Goal: Task Accomplishment & Management: Manage account settings

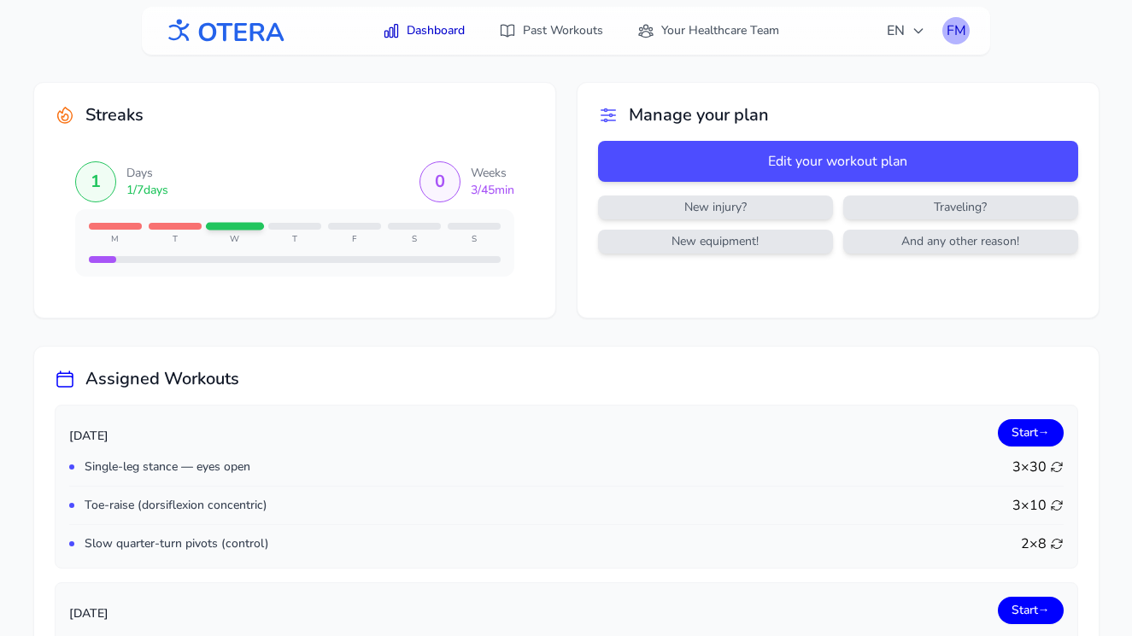
click at [956, 36] on div "FM" at bounding box center [955, 30] width 27 height 27
click at [852, 94] on link "Logout" at bounding box center [873, 100] width 191 height 31
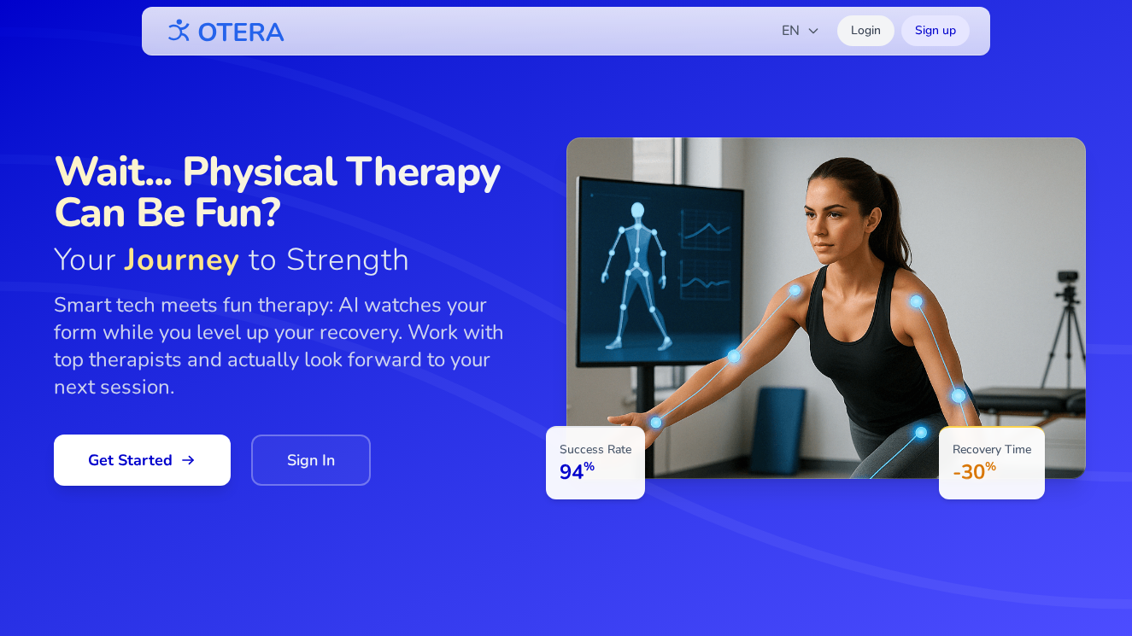
click at [856, 28] on link "Login" at bounding box center [865, 30] width 57 height 31
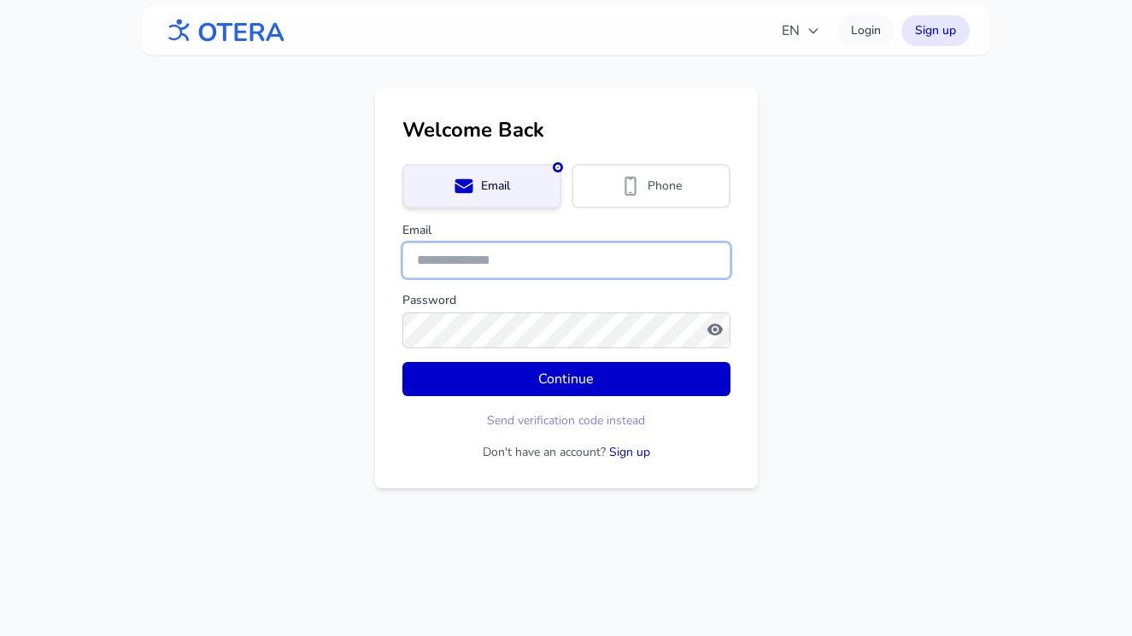
click at [437, 266] on input "Email" at bounding box center [566, 261] width 328 height 36
type input "**********"
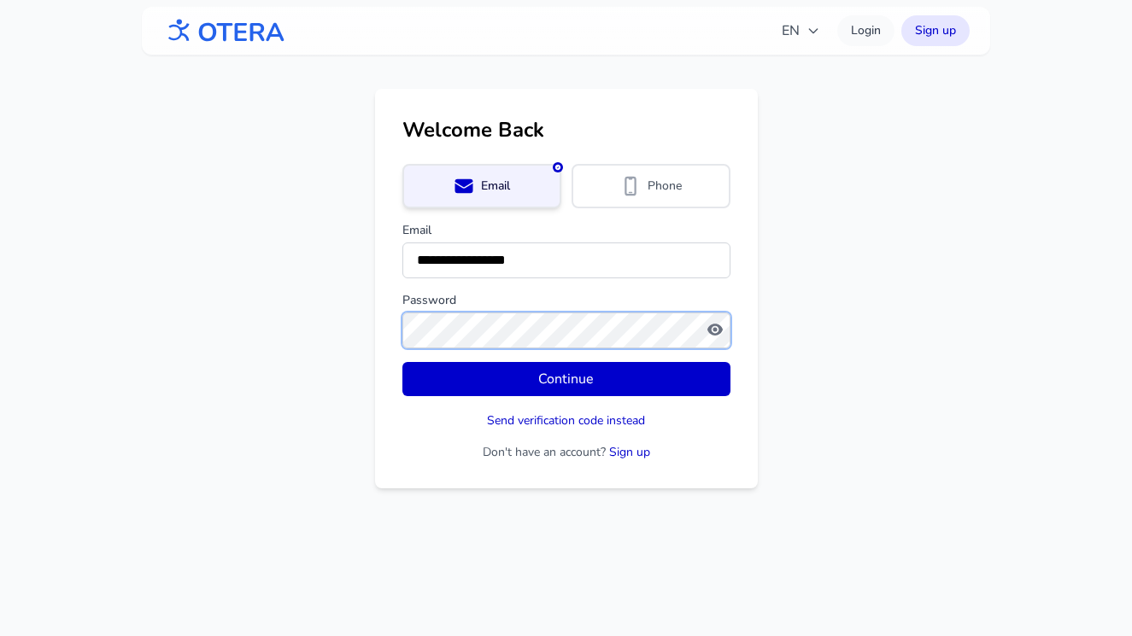
click at [402, 362] on button "Continue" at bounding box center [566, 379] width 328 height 34
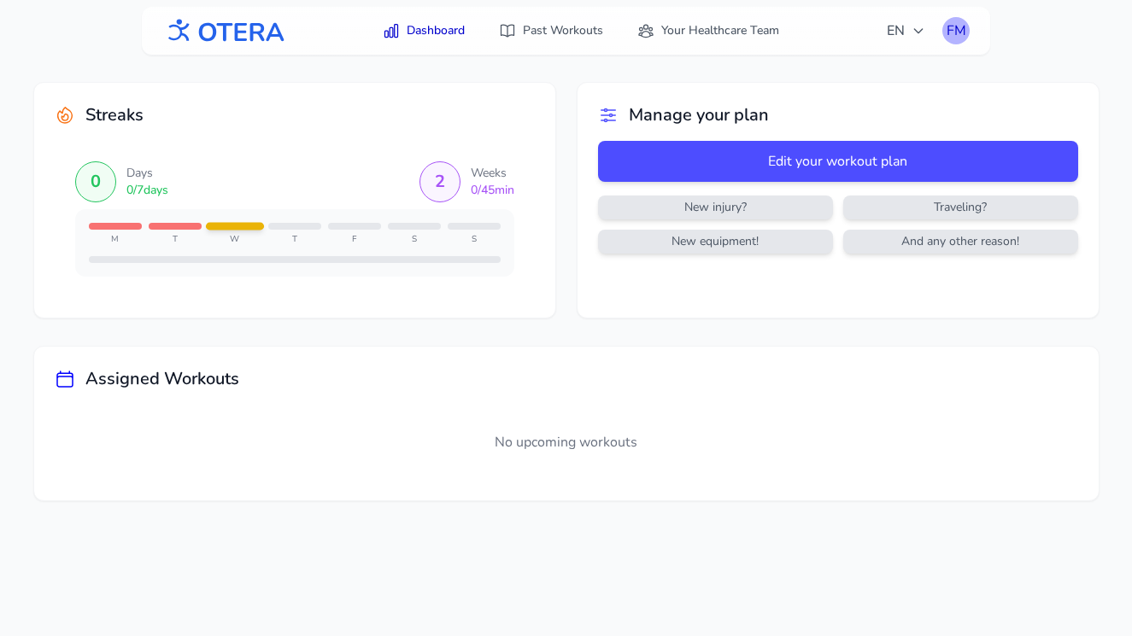
click at [960, 33] on div "FM" at bounding box center [955, 30] width 27 height 27
click at [895, 97] on link "Logout" at bounding box center [873, 100] width 191 height 31
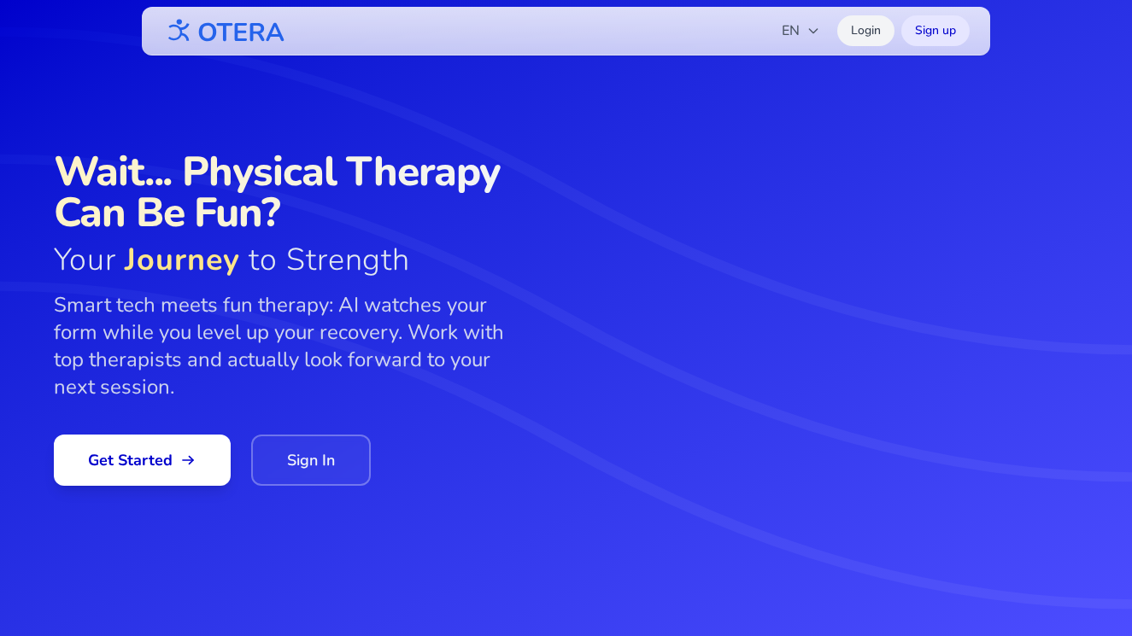
click at [879, 28] on link "Login" at bounding box center [865, 30] width 57 height 31
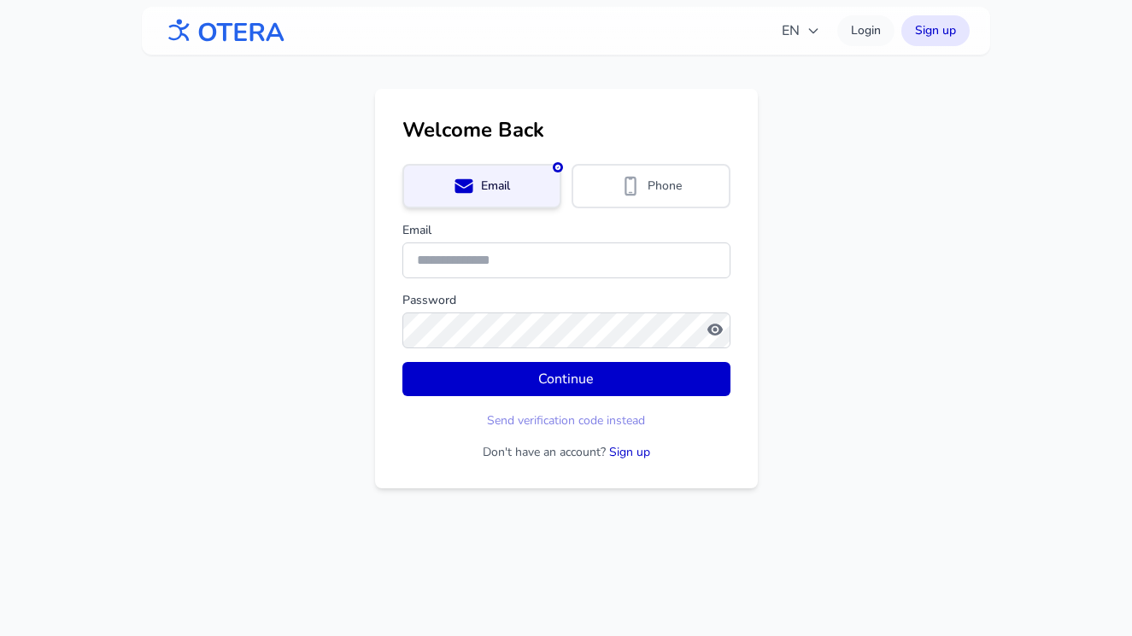
click at [440, 281] on form "Email Phone Email Password Continue Send verification code instead Don't have a…" at bounding box center [566, 312] width 328 height 297
click at [426, 265] on input "Email" at bounding box center [566, 261] width 328 height 36
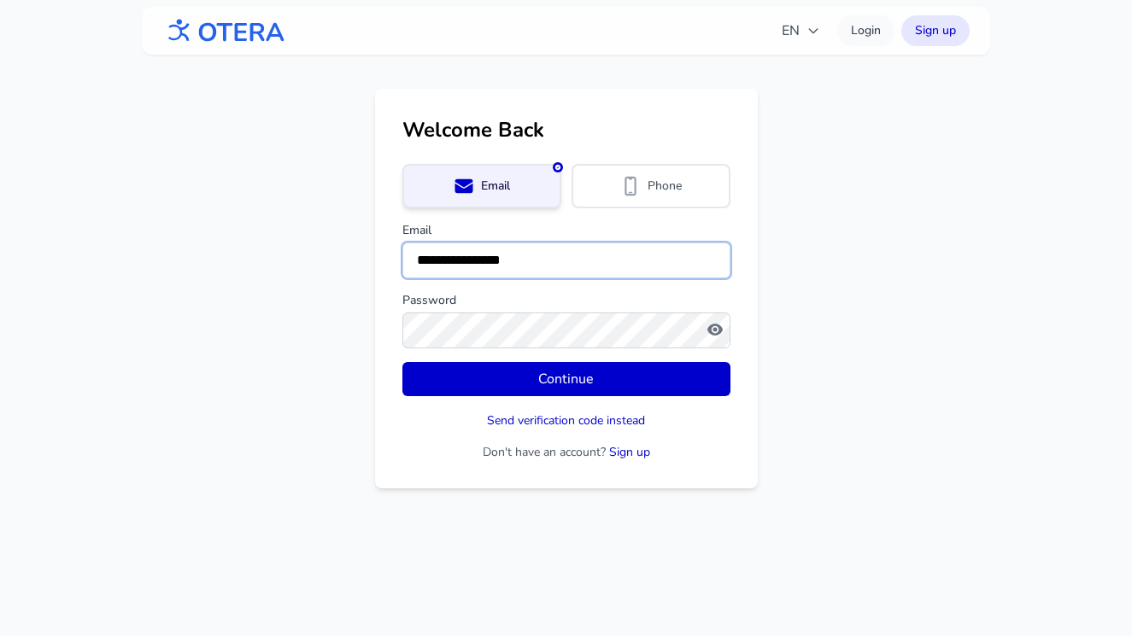
type input "**********"
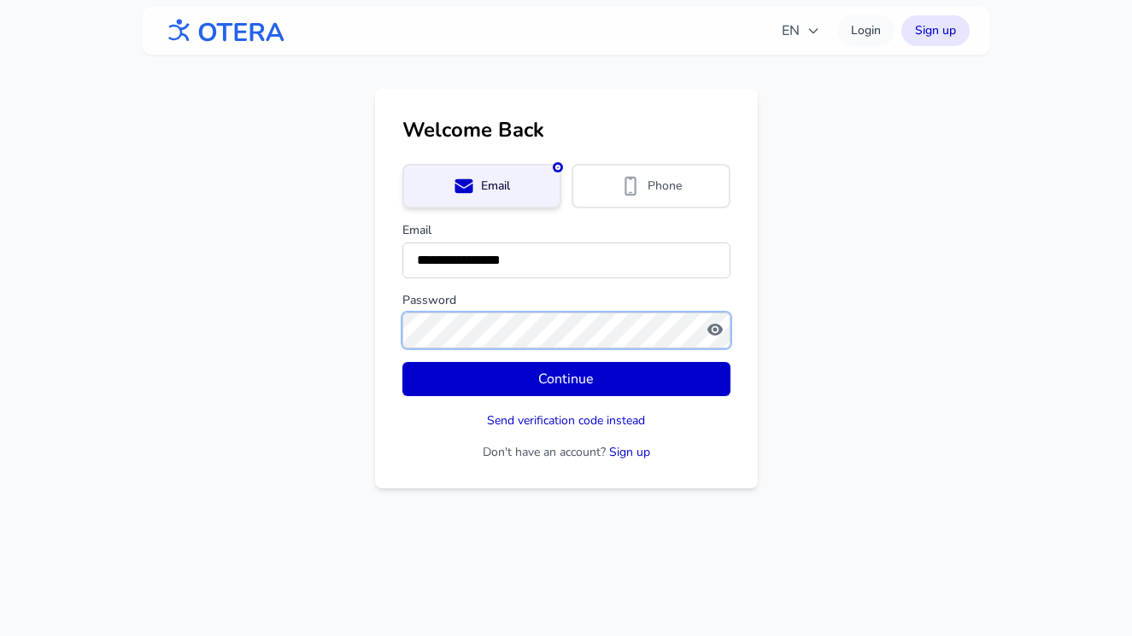
click at [402, 362] on button "Continue" at bounding box center [566, 379] width 328 height 34
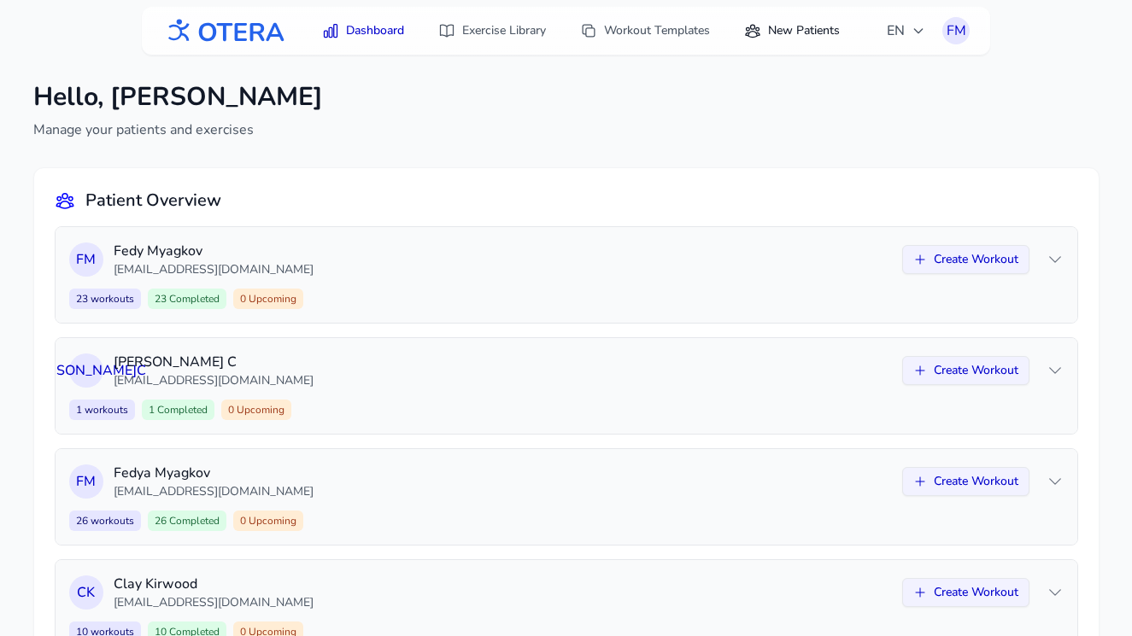
click at [780, 34] on link "New Patients" at bounding box center [792, 30] width 116 height 31
